Goal: Information Seeking & Learning: Learn about a topic

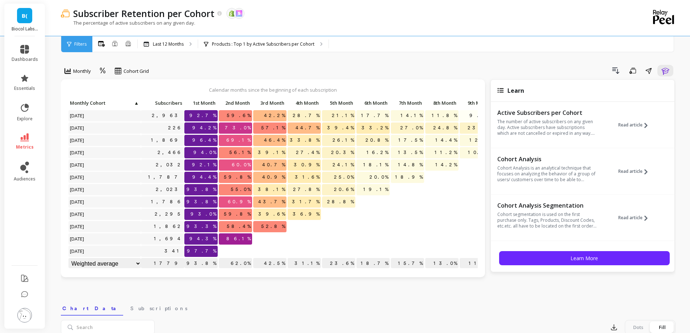
click at [30, 134] on link "metrics" at bounding box center [25, 141] width 26 height 17
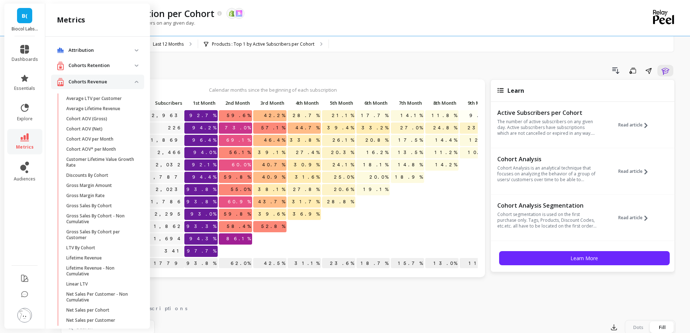
scroll to position [354, 0]
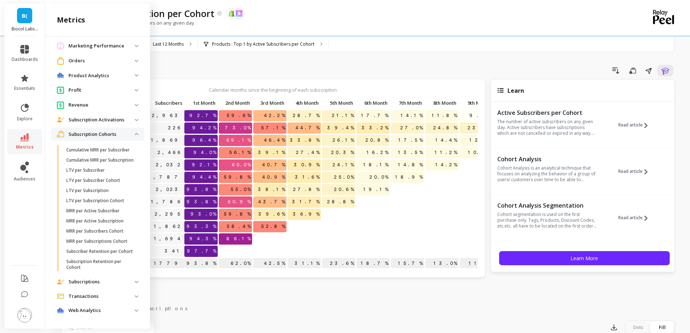
click at [87, 131] on p "Subscription Cohorts" at bounding box center [101, 134] width 66 height 7
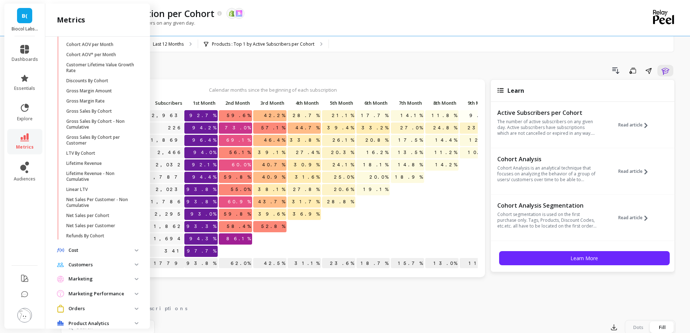
scroll to position [0, 0]
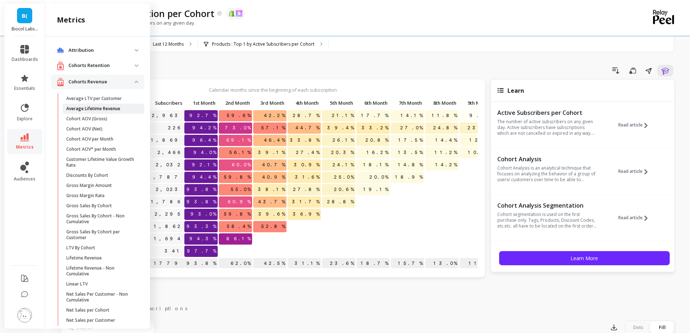
click at [113, 107] on p "Average Lifetime Revenue" at bounding box center [93, 109] width 54 height 6
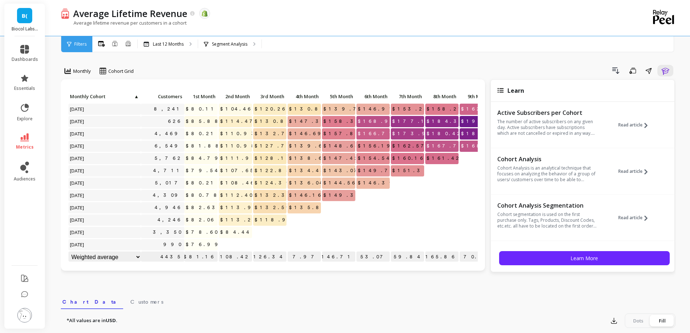
scroll to position [6, 0]
click at [238, 47] on p "Segment Analysis" at bounding box center [230, 44] width 36 height 6
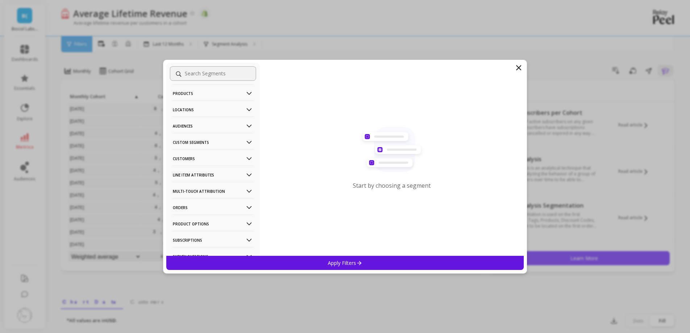
scroll to position [36, 0]
click at [205, 142] on p "Customers" at bounding box center [213, 140] width 80 height 18
click at [205, 143] on p "Customers" at bounding box center [213, 140] width 80 height 18
click at [199, 115] on p "Products" at bounding box center [213, 112] width 80 height 18
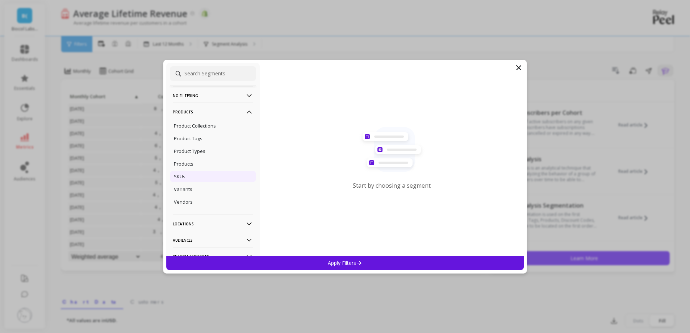
click at [197, 176] on div "SKUs" at bounding box center [213, 177] width 86 height 12
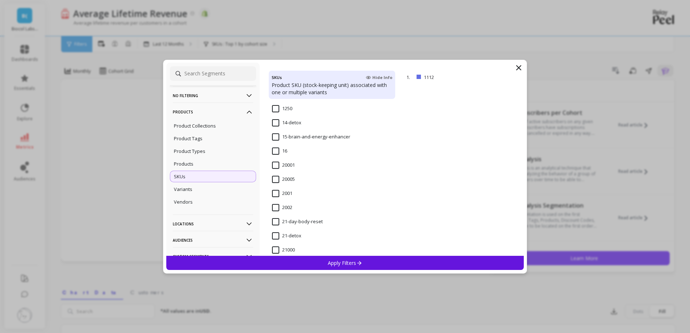
scroll to position [580, 0]
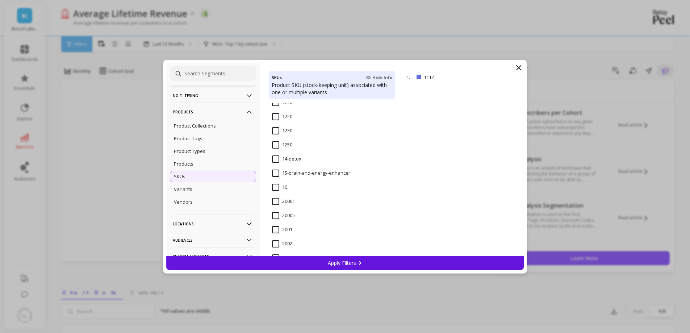
click at [280, 156] on input "14-detox" at bounding box center [286, 158] width 29 height 7
click at [326, 262] on div "Apply Filters" at bounding box center [345, 263] width 358 height 14
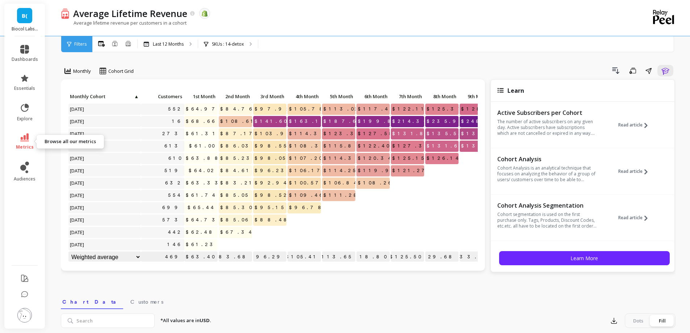
click at [22, 144] on link "metrics" at bounding box center [25, 141] width 26 height 17
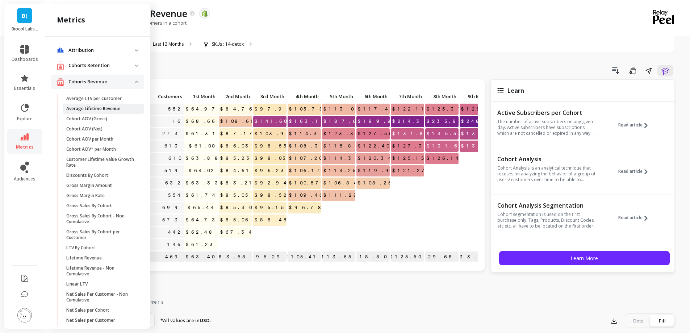
click at [106, 105] on link "Average Lifetime Revenue" at bounding box center [104, 109] width 82 height 10
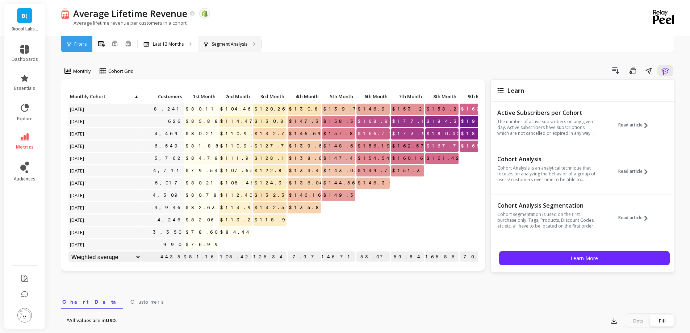
click at [233, 47] on p "Segment Analysis" at bounding box center [230, 44] width 36 height 6
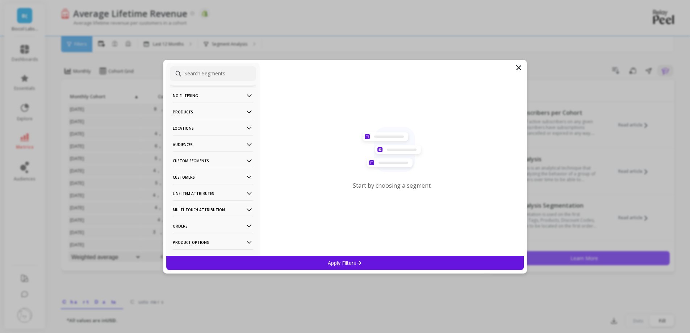
click at [214, 112] on p "Products" at bounding box center [213, 112] width 80 height 18
click at [195, 176] on div "SKUs" at bounding box center [213, 177] width 86 height 12
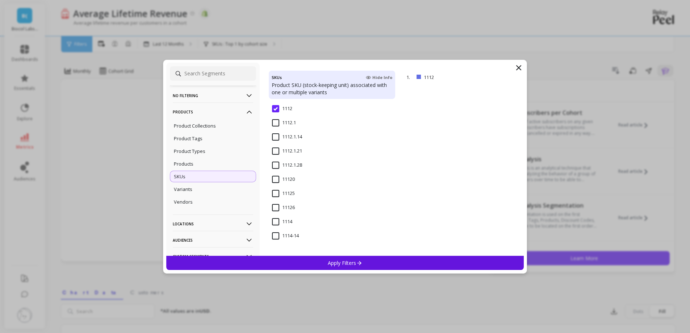
scroll to position [181, 0]
click at [346, 260] on p "Apply Filters" at bounding box center [345, 262] width 34 height 7
